Goal: Information Seeking & Learning: Learn about a topic

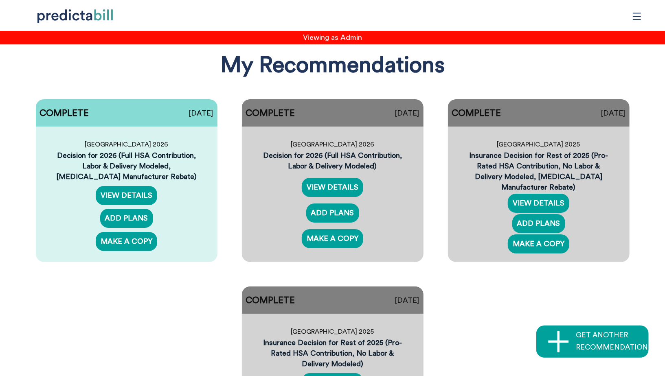
click at [154, 329] on div "COMPLETE [DATE] Quinnipiac University 2026 Decision for 2026 (Full HSA Contribu…" at bounding box center [332, 274] width 649 height 375
click at [148, 195] on link "VIEW DETAILS" at bounding box center [126, 195] width 61 height 19
click at [555, 198] on link "VIEW DETAILS" at bounding box center [538, 203] width 61 height 19
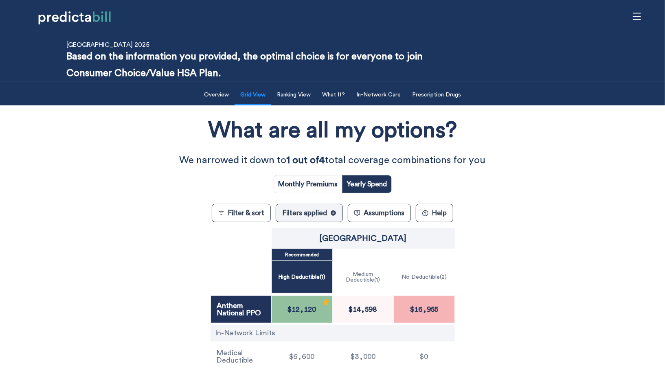
click at [247, 210] on button "Filter & sort" at bounding box center [241, 213] width 59 height 18
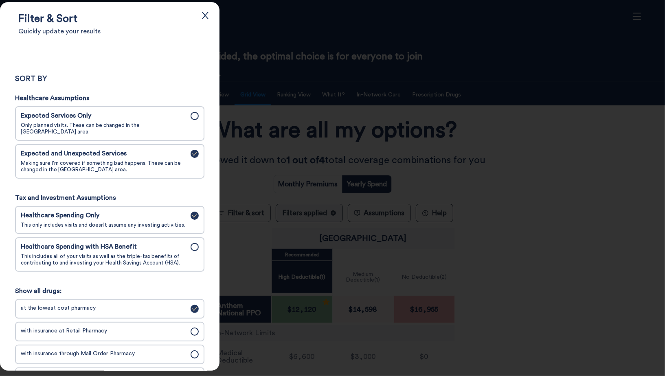
click at [586, 195] on div at bounding box center [332, 188] width 665 height 376
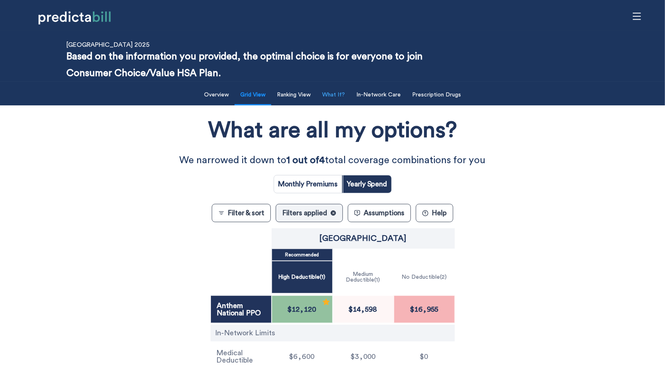
click at [334, 99] on button "What If?" at bounding box center [333, 95] width 33 height 17
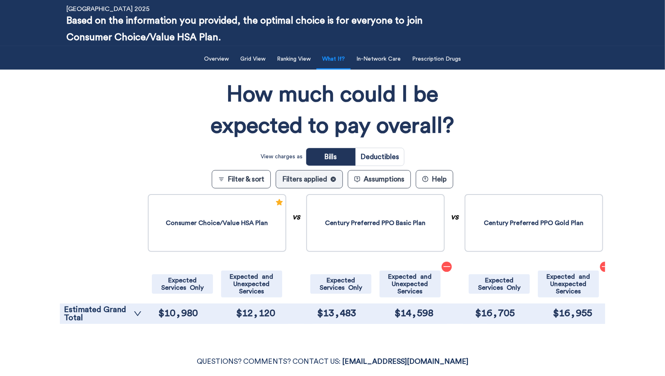
scroll to position [102, 0]
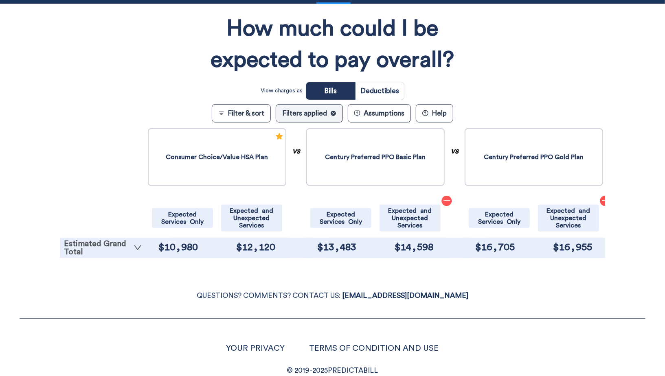
click at [113, 247] on link "Estimated Grand Total" at bounding box center [103, 248] width 78 height 16
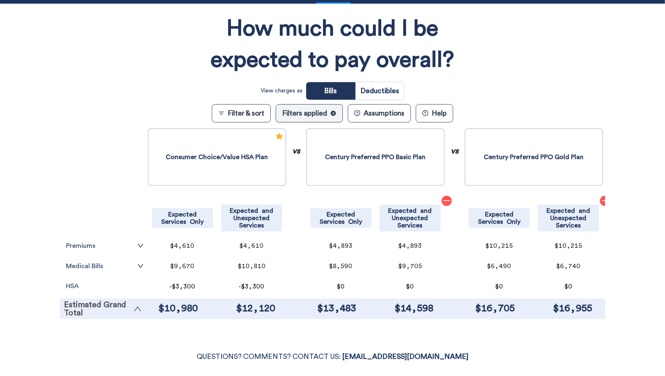
scroll to position [0, 0]
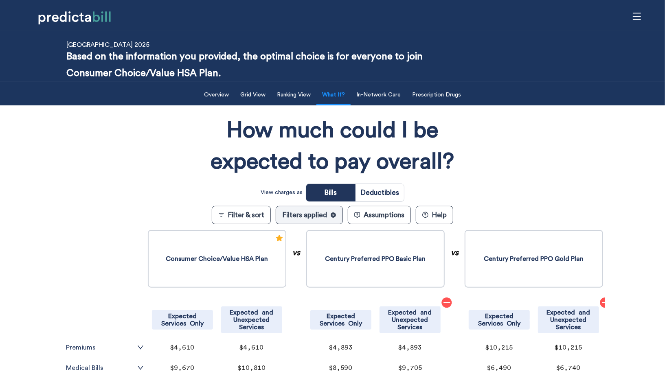
click at [65, 220] on div "How much could I be expected to pay overall? View charges as Bills Deductibles …" at bounding box center [332, 270] width 545 height 320
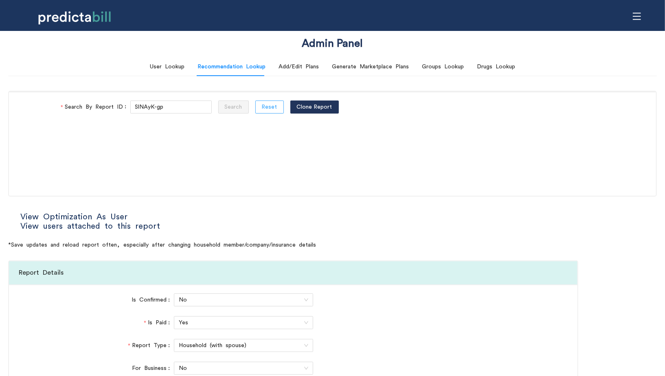
click at [262, 103] on span "Reset" at bounding box center [269, 107] width 15 height 9
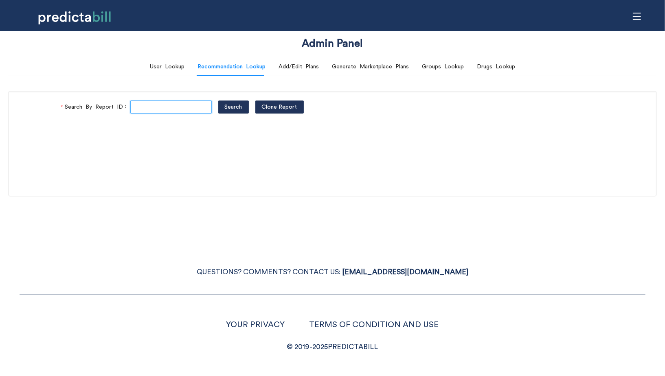
click at [160, 106] on input "Search By Report ID" at bounding box center [170, 107] width 81 height 13
paste input "SlNAyK-gp"
type input "SlNAyK-gp"
click at [218, 101] on button "Search" at bounding box center [233, 107] width 31 height 13
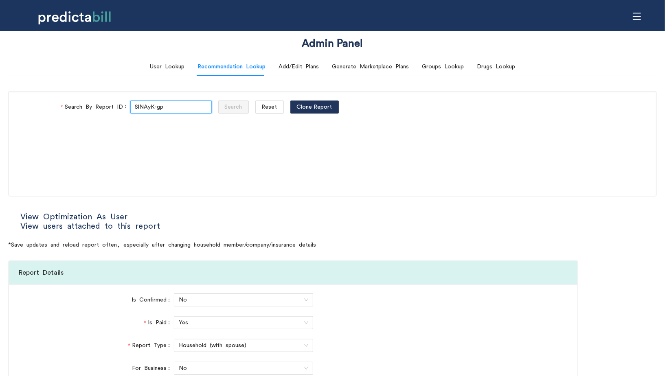
type input "National PPO"
type input "BlueCare Health Plan"
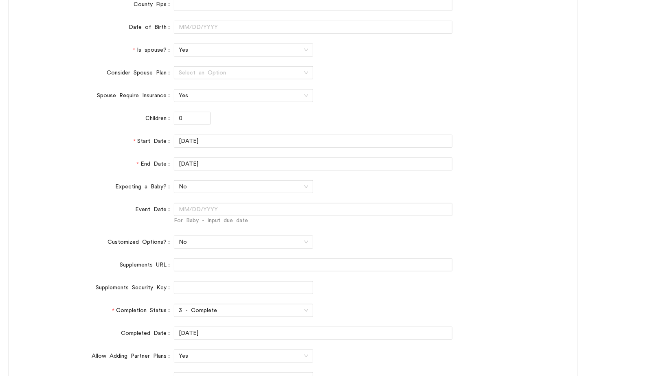
scroll to position [453, 0]
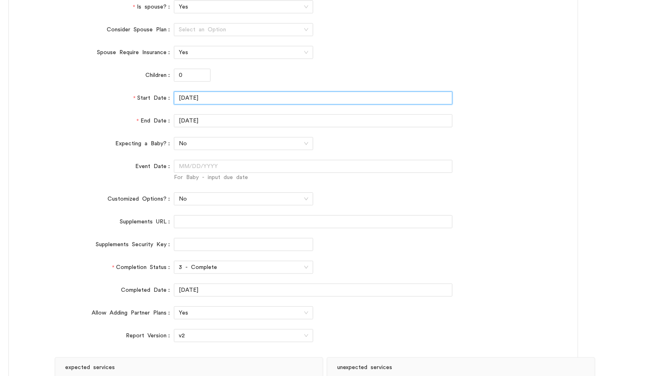
click at [183, 98] on input "01/01/2025" at bounding box center [313, 98] width 279 height 13
type input "09/01/2025"
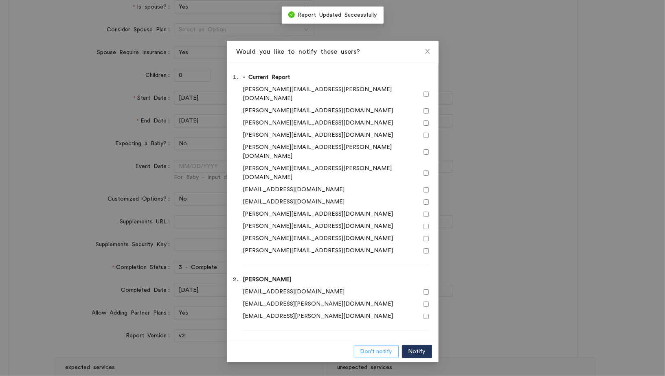
click at [367, 347] on span "Don't notify" at bounding box center [376, 351] width 32 height 9
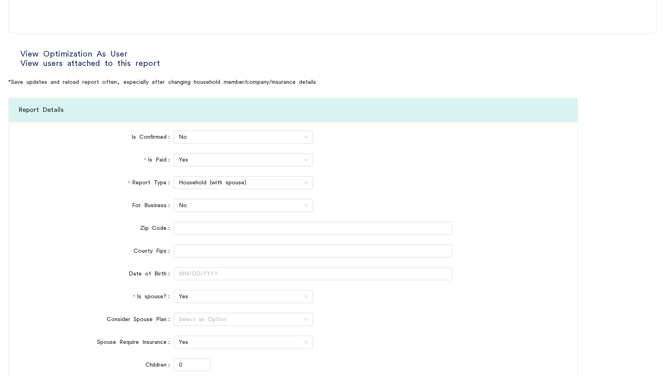
scroll to position [0, 0]
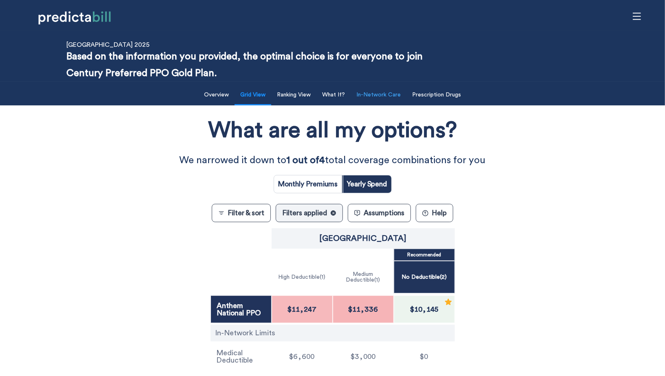
click at [388, 91] on button "In-Network Care" at bounding box center [378, 95] width 54 height 17
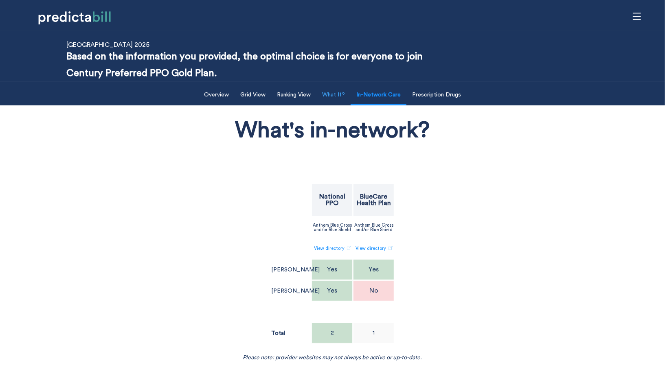
click at [337, 98] on button "What If?" at bounding box center [333, 95] width 33 height 17
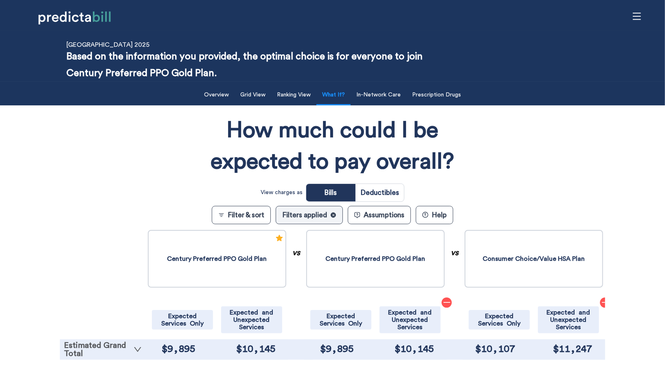
click at [124, 349] on link "Estimated Grand Total" at bounding box center [103, 350] width 78 height 16
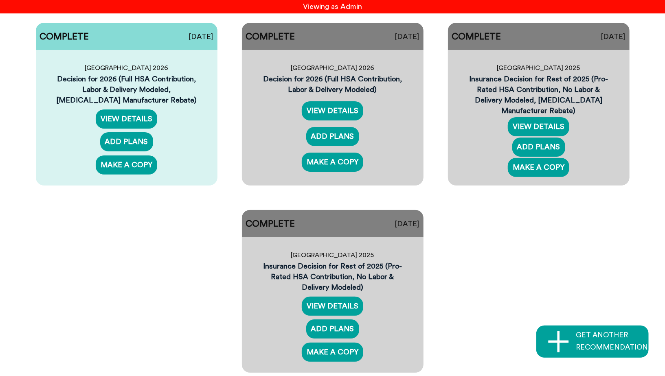
scroll to position [78, 0]
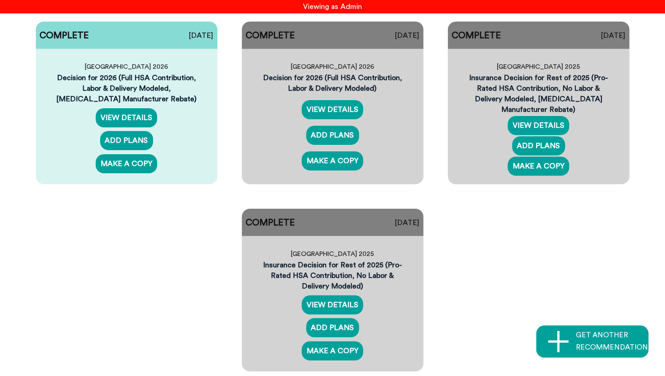
click at [179, 242] on div "COMPLETE [DATE] Quinnipiac University 2026 Decision for 2026 (Full HSA Contribu…" at bounding box center [332, 196] width 649 height 375
